Goal: Task Accomplishment & Management: Manage account settings

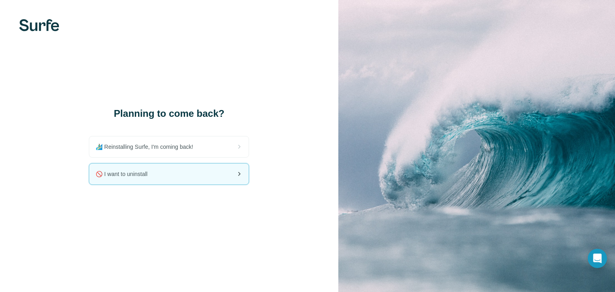
click at [142, 174] on span "🚫 I want to uninstall" at bounding box center [125, 174] width 58 height 8
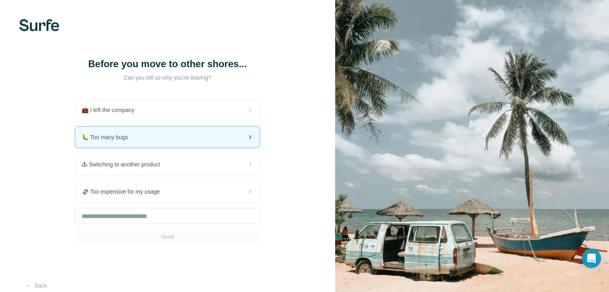
click at [196, 127] on div "🐛 Too many bugs" at bounding box center [167, 137] width 184 height 21
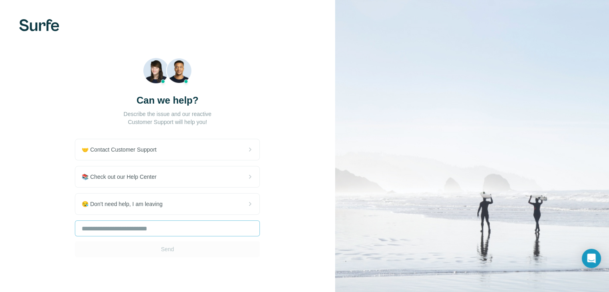
drag, startPoint x: 156, startPoint y: 219, endPoint x: 155, endPoint y: 223, distance: 4.2
click at [155, 223] on div "🤝 Contact Customer Support 📚 Check out our Help Center 😪 Don't need help, I am …" at bounding box center [167, 198] width 185 height 119
click at [155, 223] on input "text" at bounding box center [167, 229] width 185 height 16
type input "***"
click at [174, 247] on span "Send" at bounding box center [167, 249] width 13 height 8
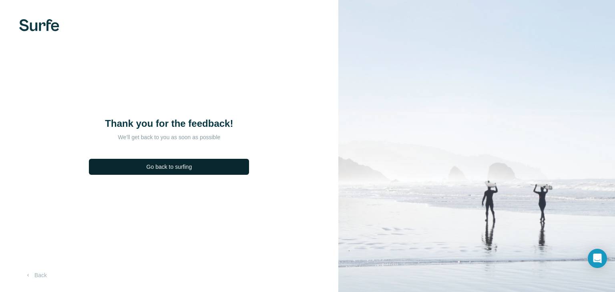
click at [183, 171] on button "Go back to surfing" at bounding box center [169, 167] width 160 height 16
